Goal: Task Accomplishment & Management: Use online tool/utility

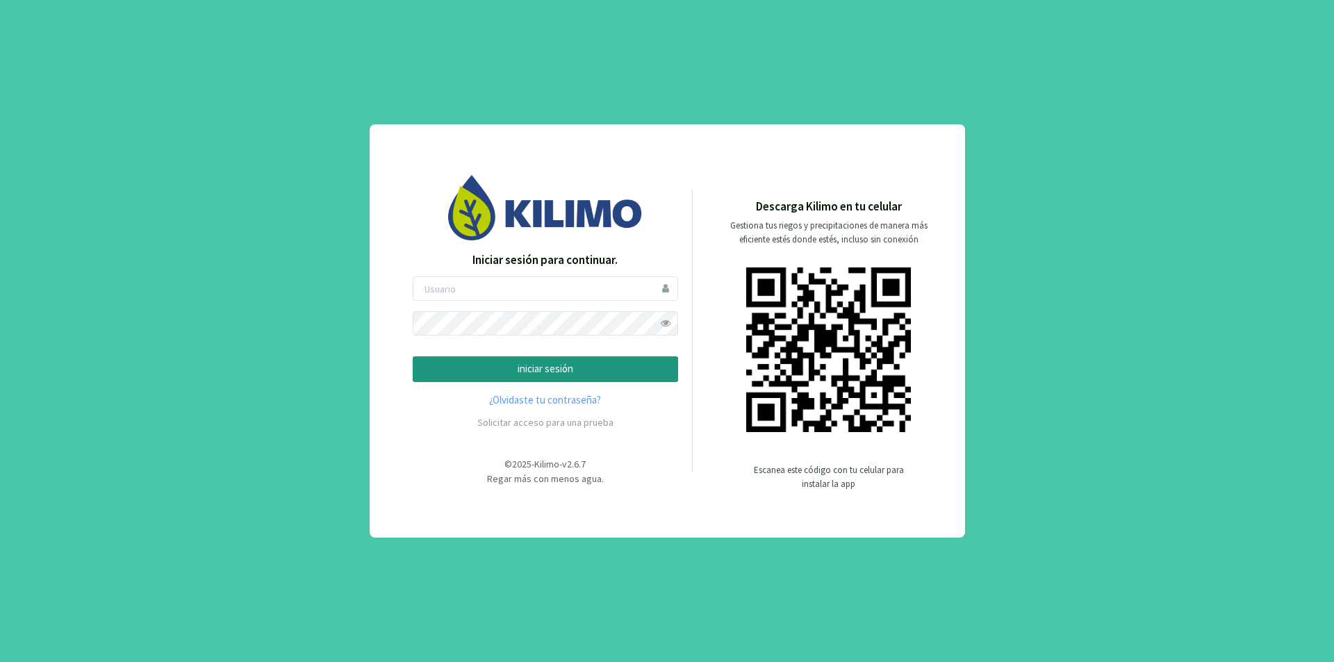
click at [484, 302] on form "iniciar sesión" at bounding box center [545, 330] width 265 height 106
click at [485, 293] on input "email" at bounding box center [545, 289] width 265 height 24
type input "sanpatricio"
click at [673, 323] on span at bounding box center [666, 323] width 24 height 24
click at [576, 375] on p "iniciar sesión" at bounding box center [546, 369] width 242 height 16
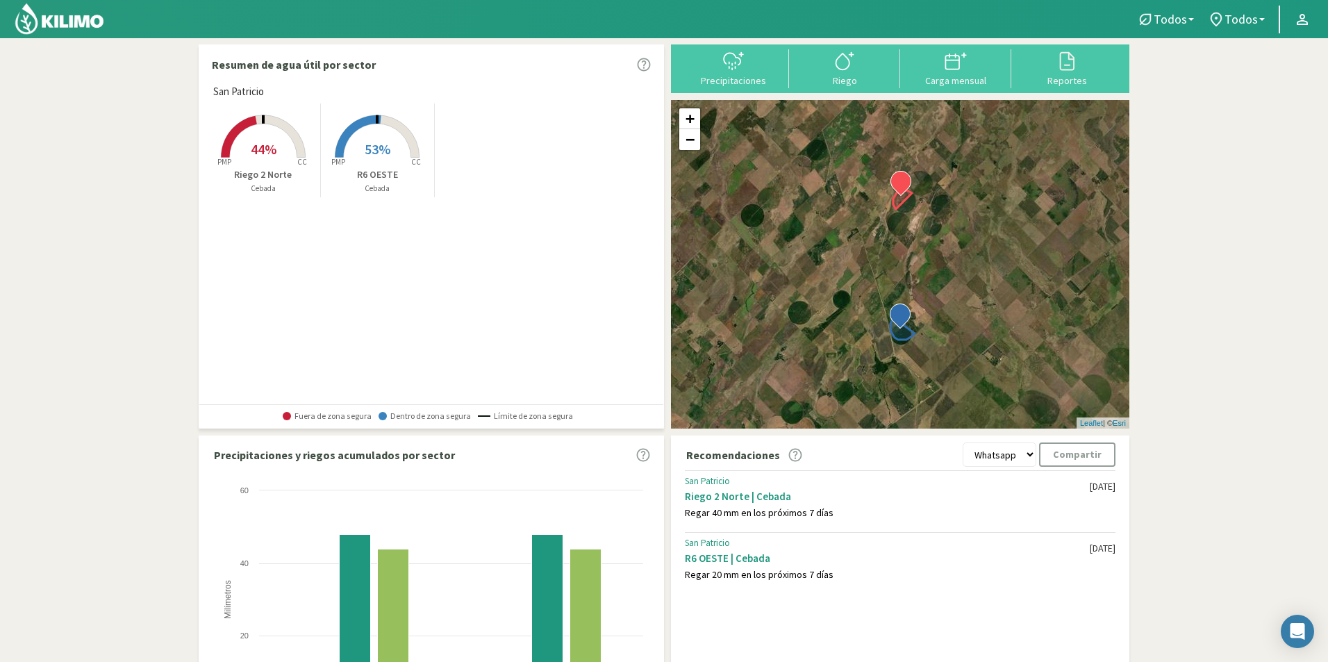
click at [281, 149] on rect at bounding box center [263, 159] width 111 height 111
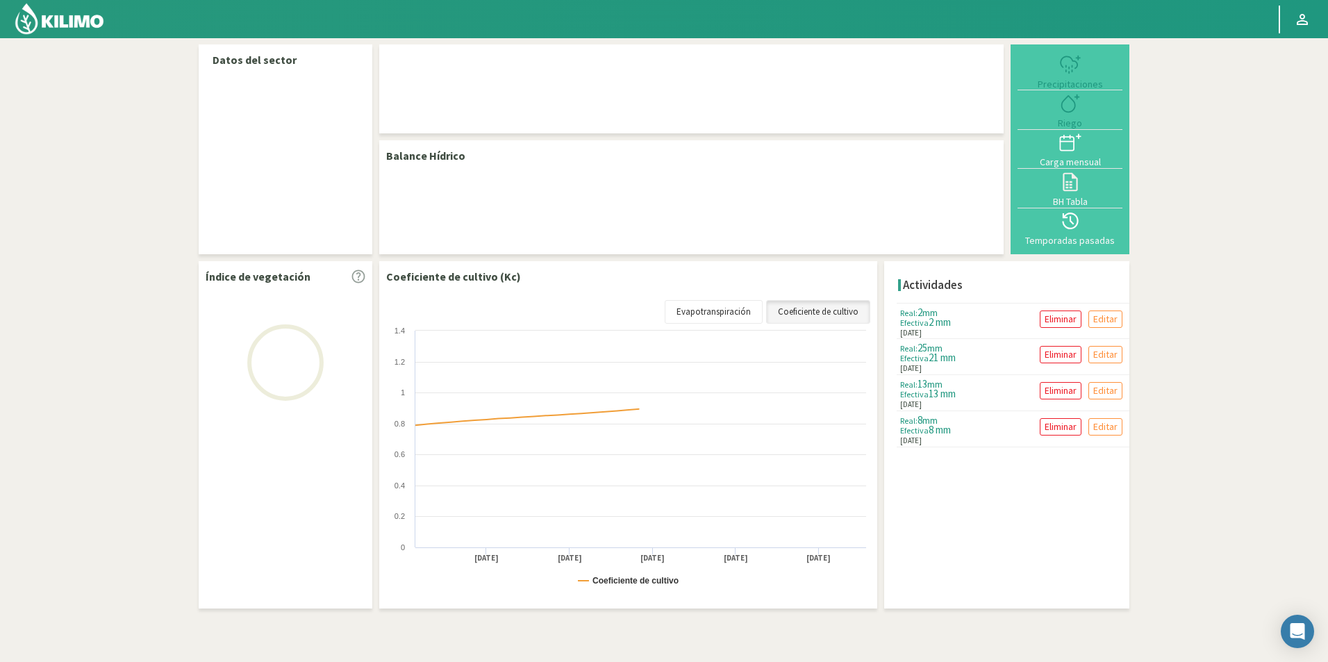
select select "1: Object"
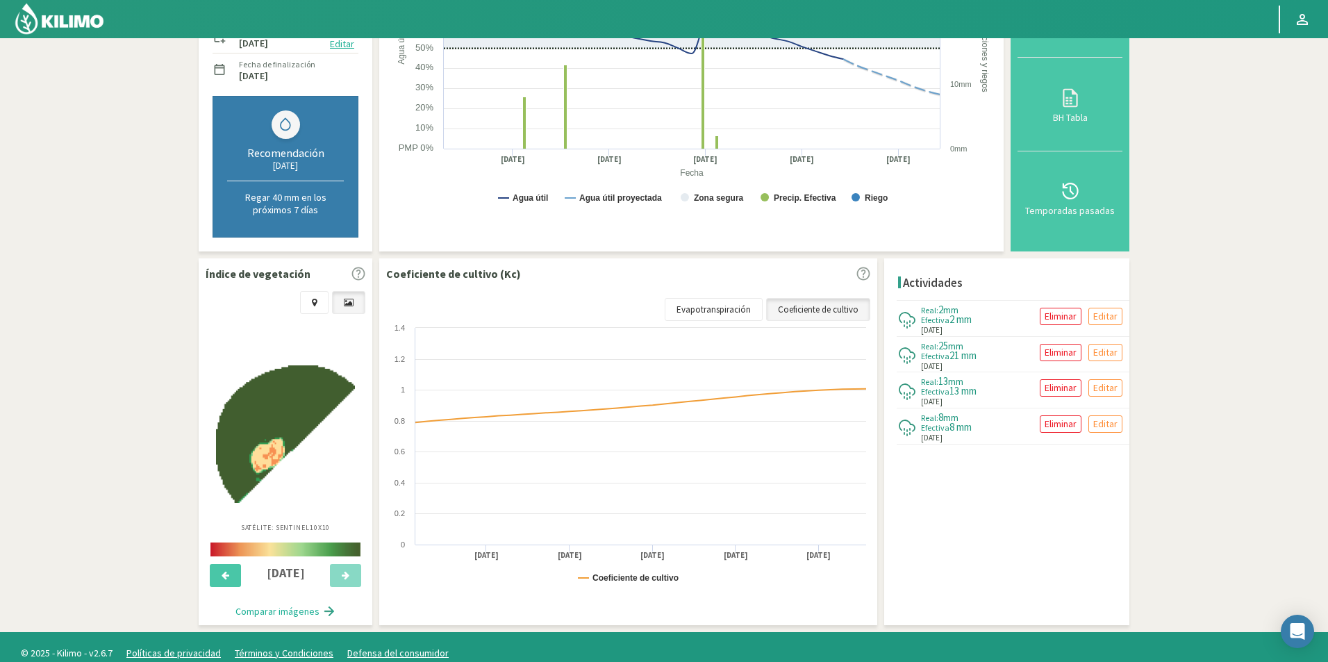
scroll to position [286, 0]
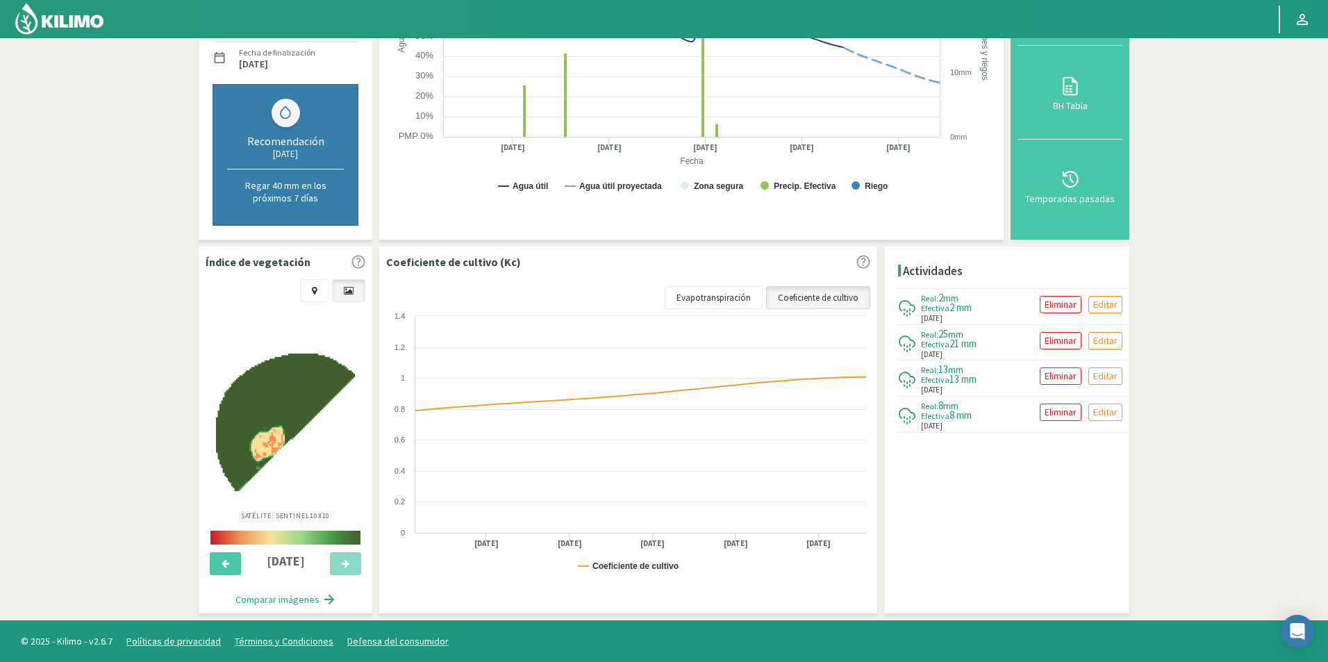
click at [822, 299] on link "Coeficiente de cultivo" at bounding box center [818, 298] width 104 height 24
click at [727, 302] on link "Evapotranspiración" at bounding box center [714, 298] width 98 height 24
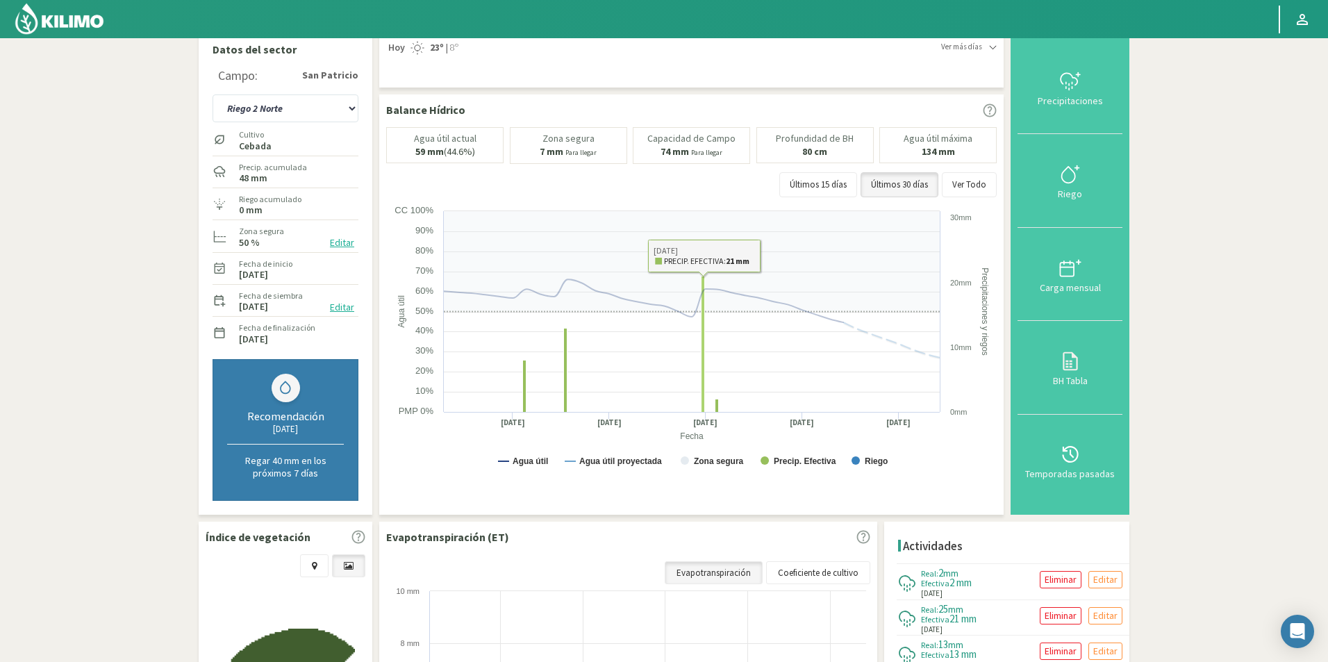
scroll to position [0, 0]
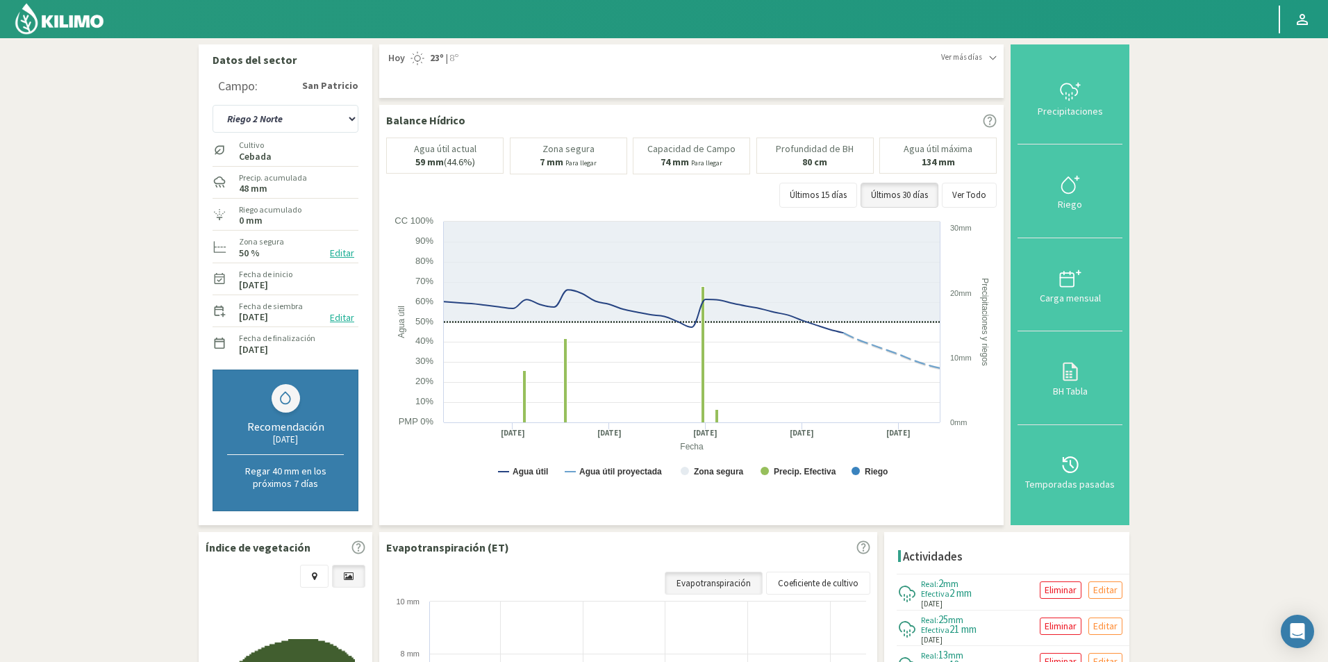
click at [65, 27] on img at bounding box center [59, 18] width 91 height 33
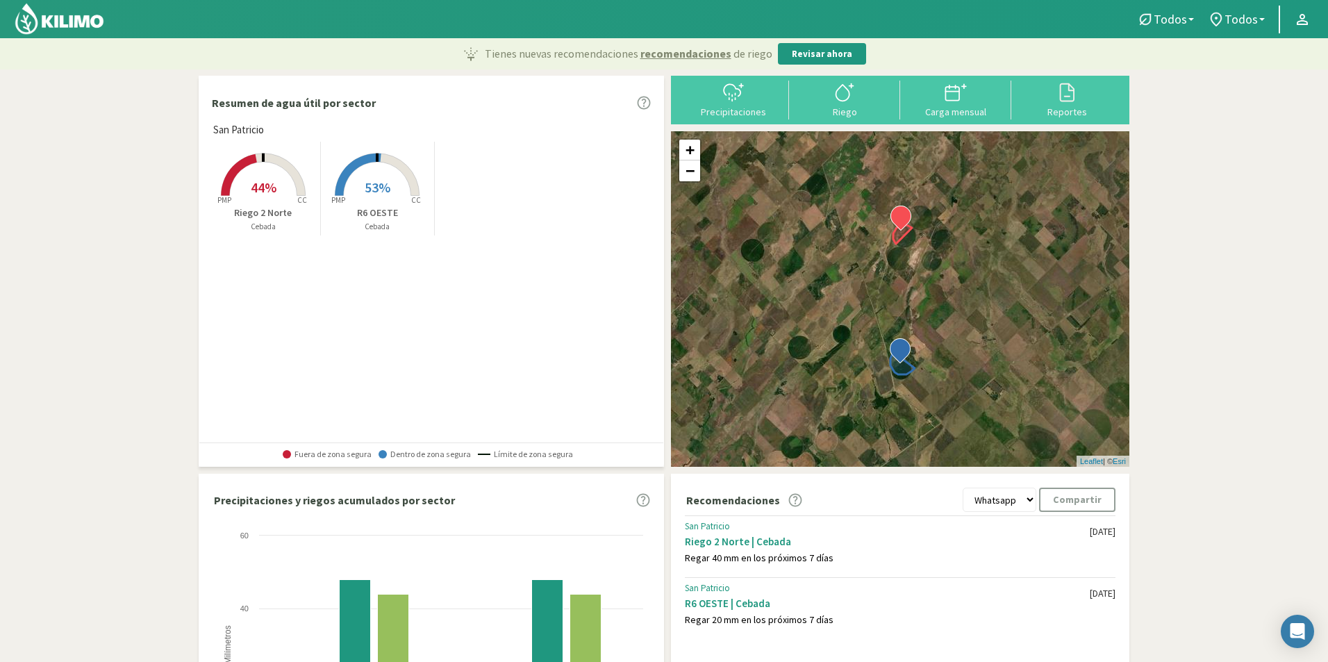
click at [380, 180] on span "53%" at bounding box center [378, 187] width 26 height 17
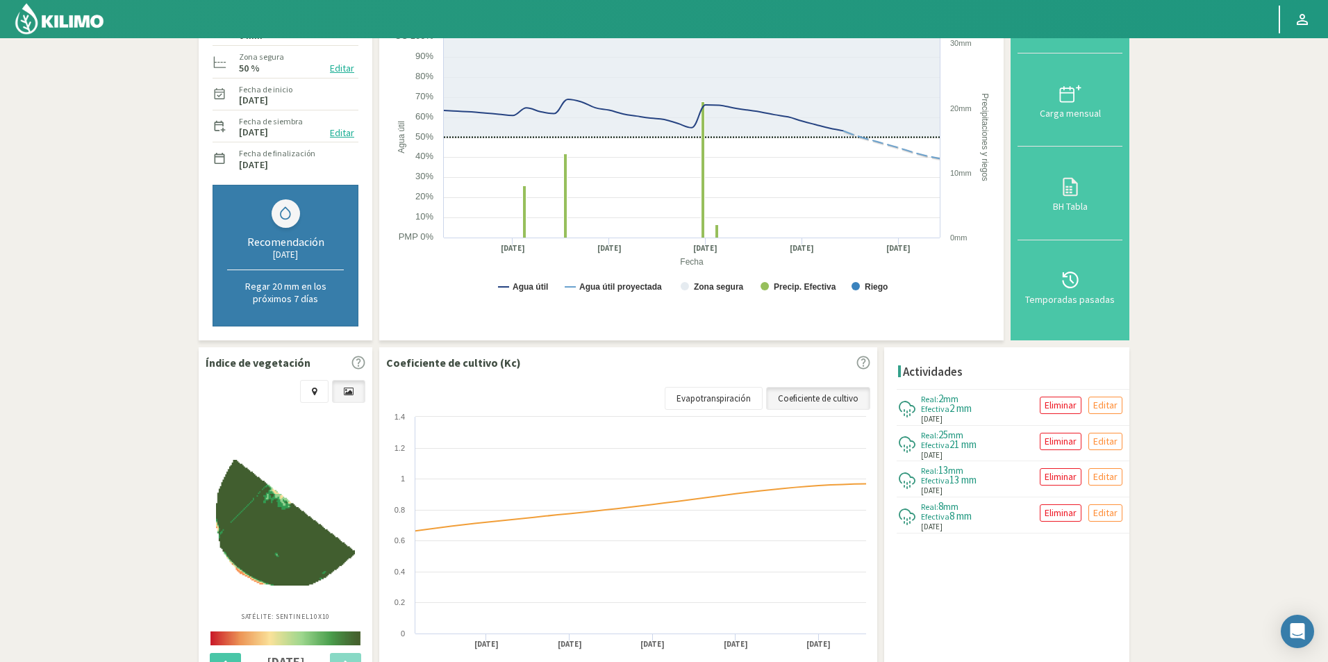
scroll to position [69, 0]
